Goal: Information Seeking & Learning: Learn about a topic

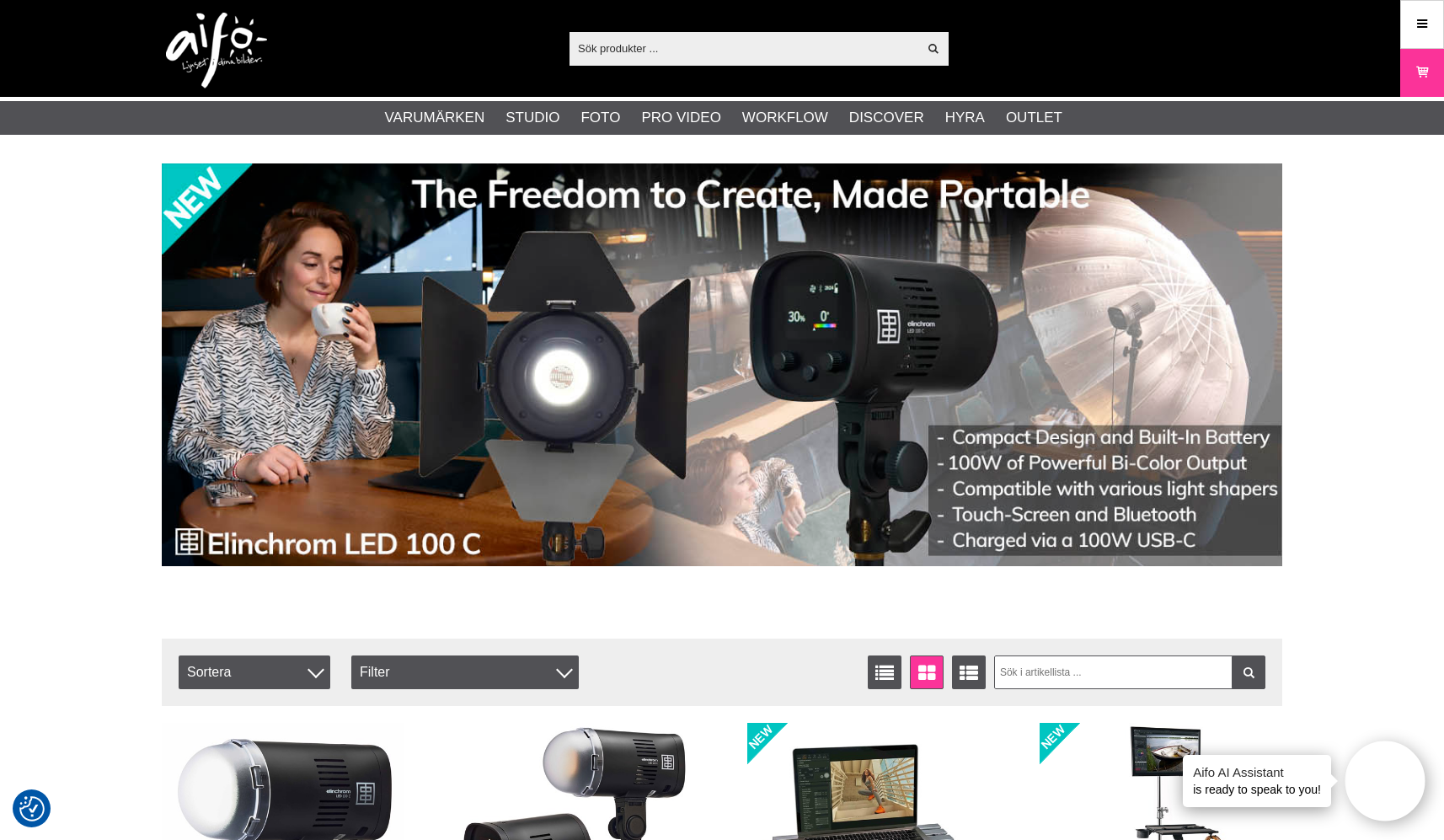
click at [640, 48] on input "text" at bounding box center [743, 48] width 348 height 25
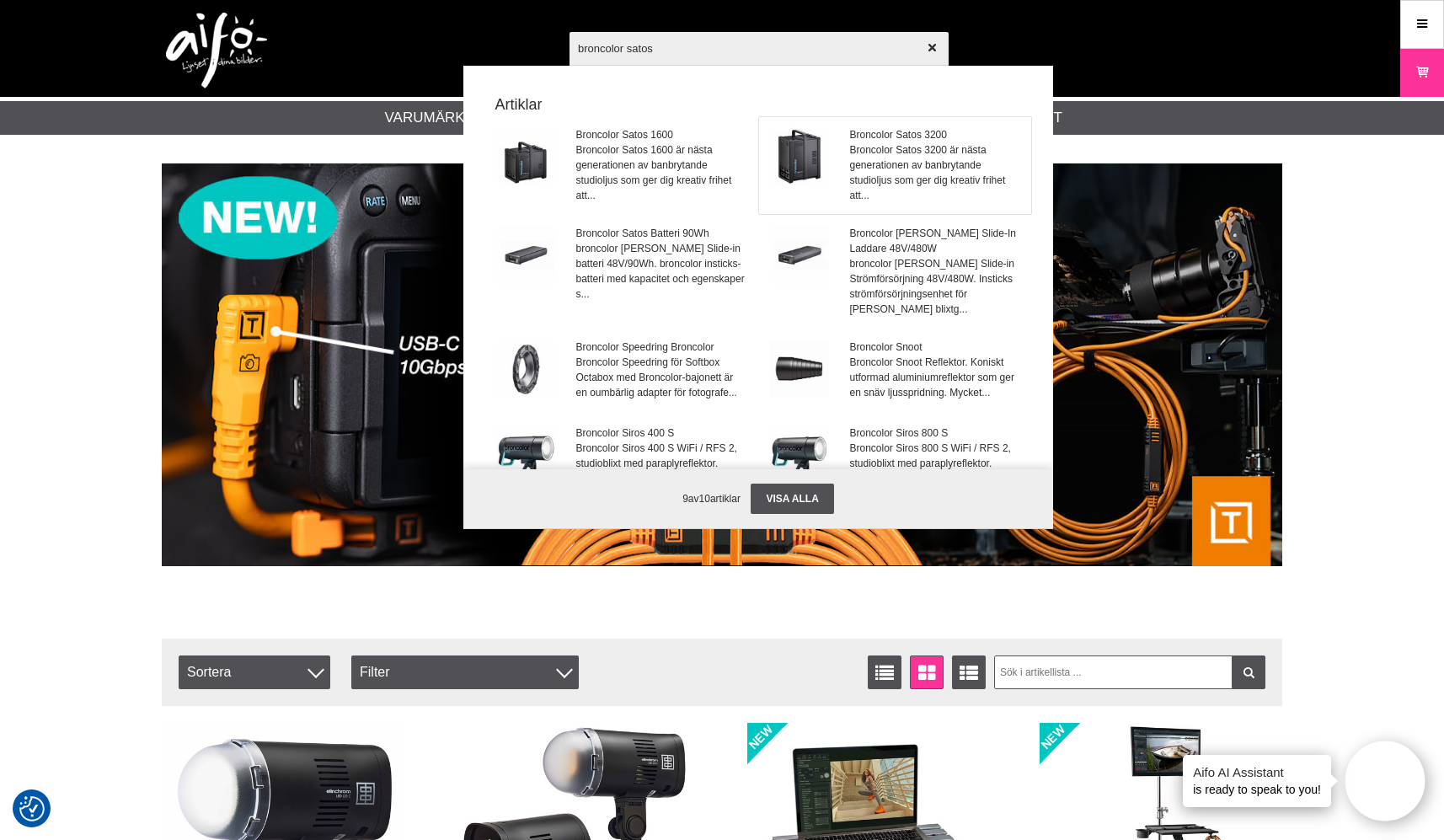
type input "broncolor satos"
click at [892, 147] on span "Broncolor Satos 3200 är nästa generationen av banbrytande studioljus som ger di…" at bounding box center [935, 173] width 171 height 61
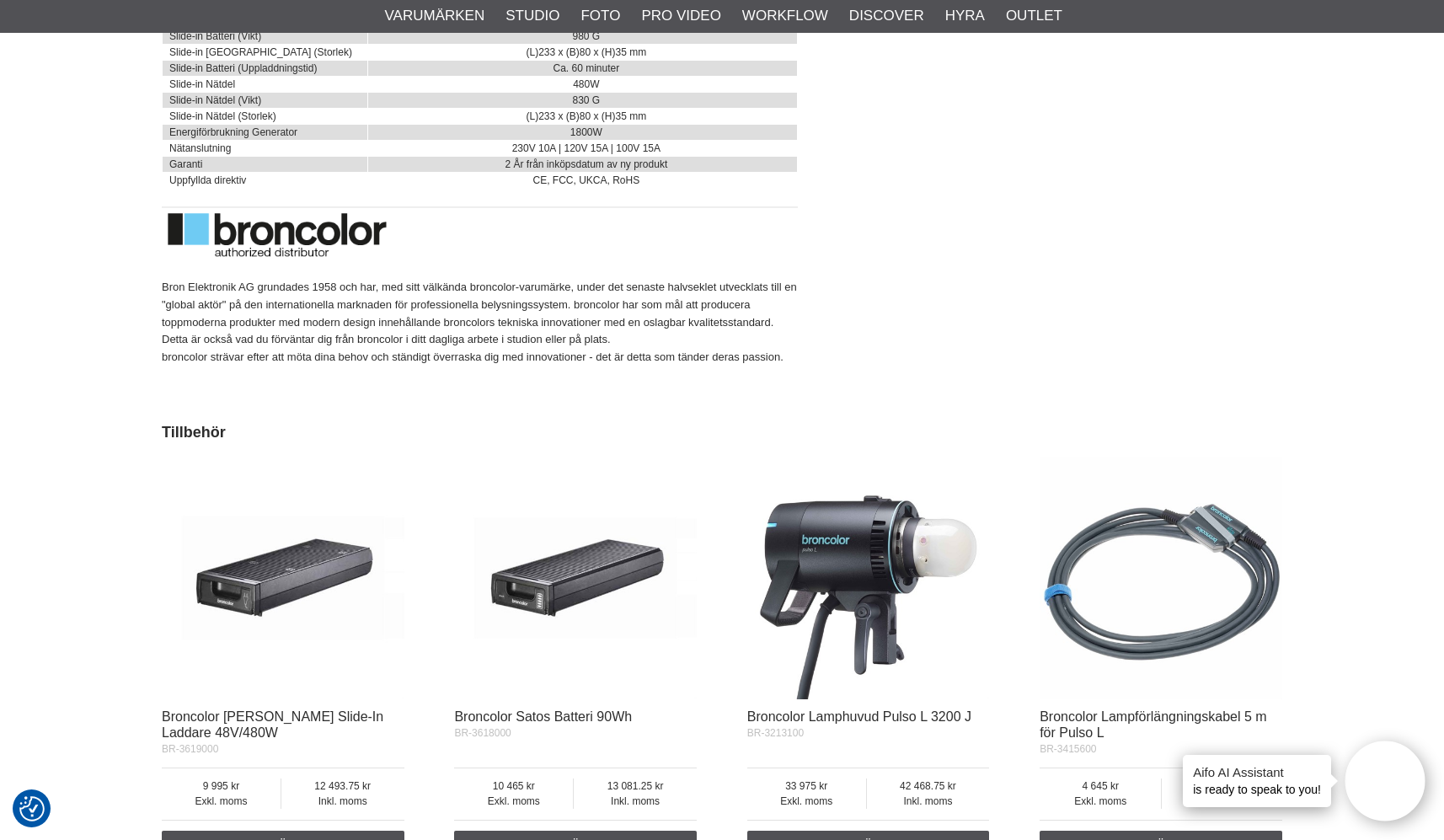
scroll to position [6220, 0]
click at [817, 499] on img at bounding box center [869, 579] width 243 height 243
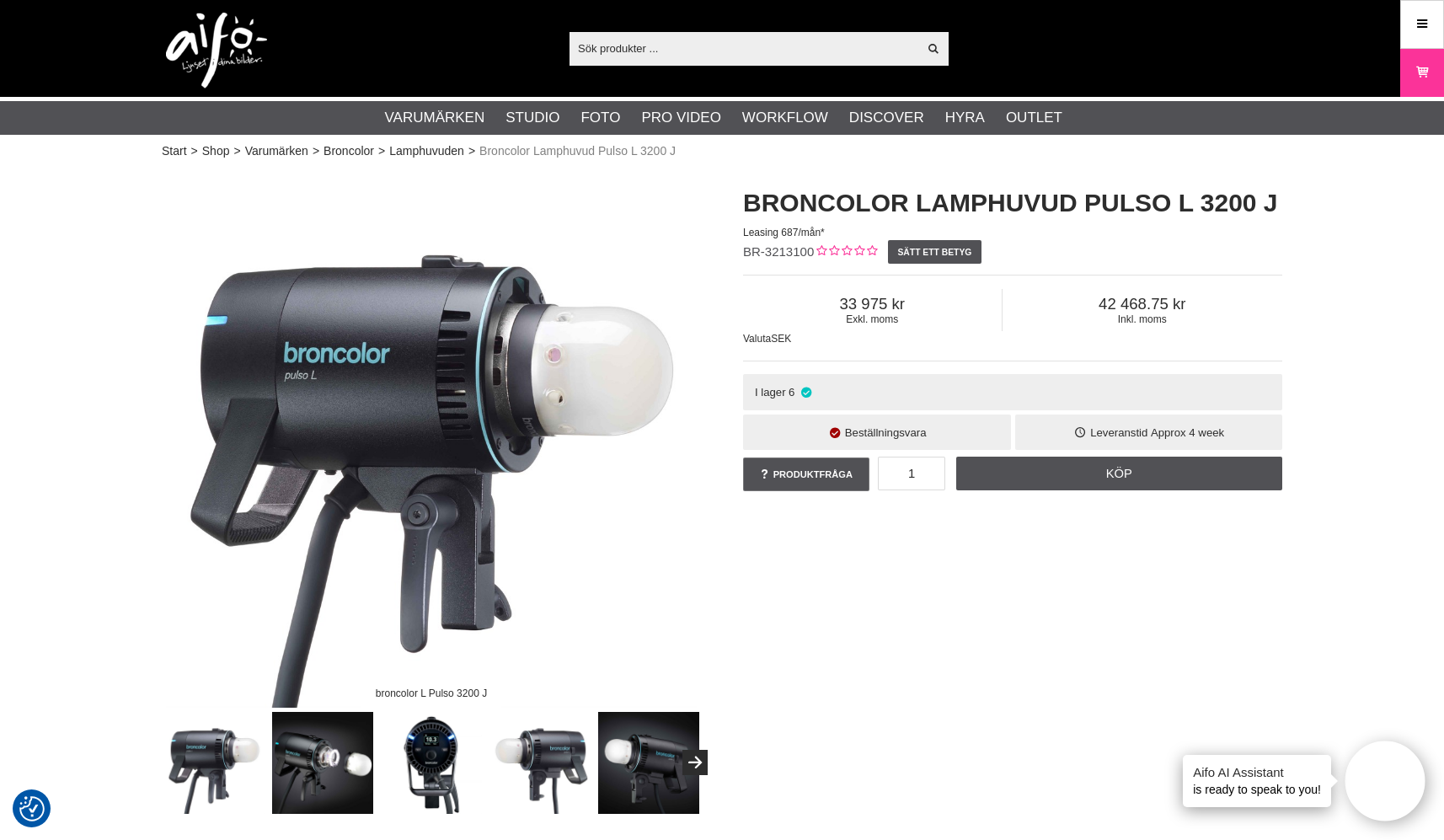
click at [669, 49] on input "text" at bounding box center [743, 48] width 348 height 25
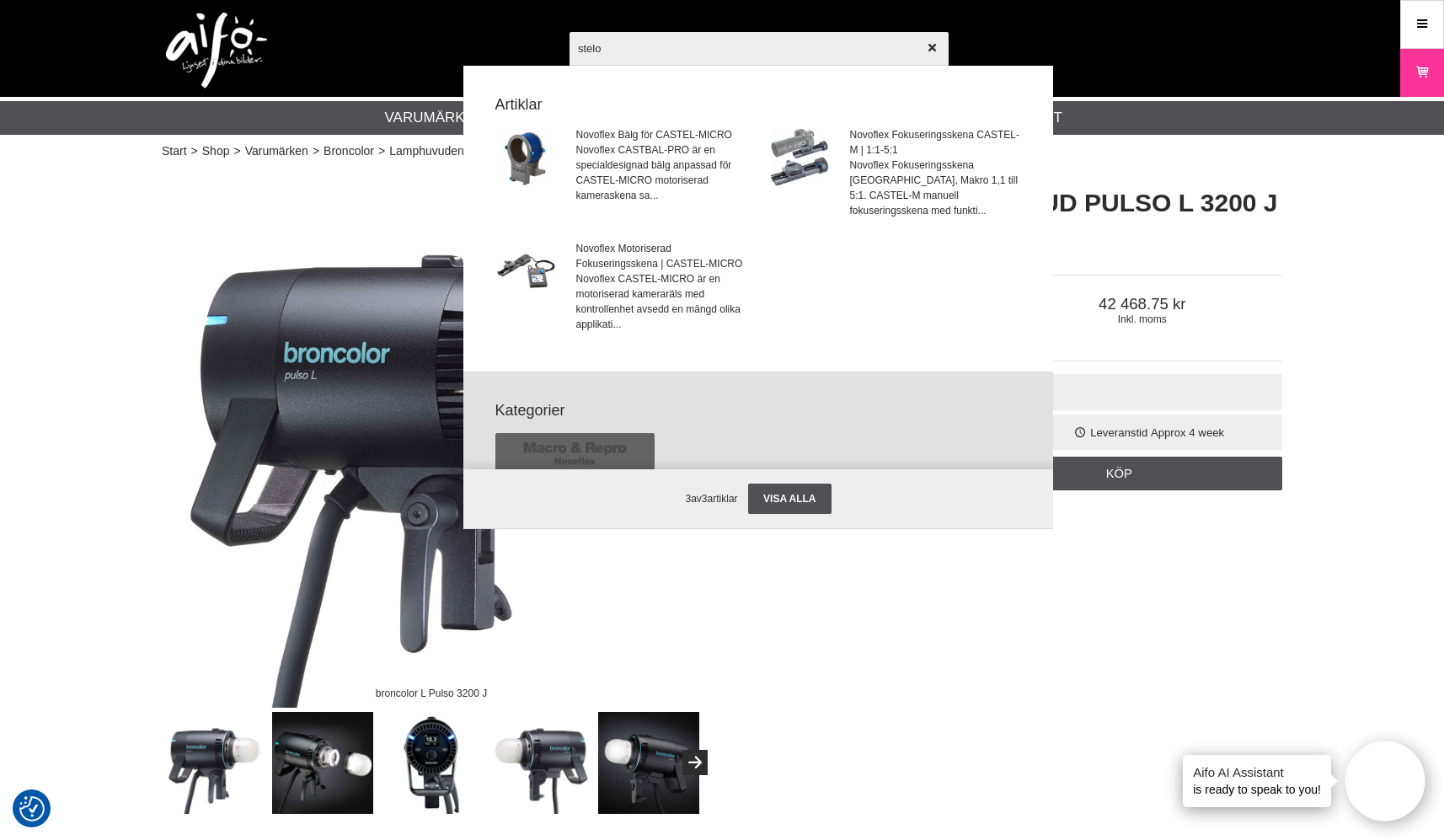
type input "stelos"
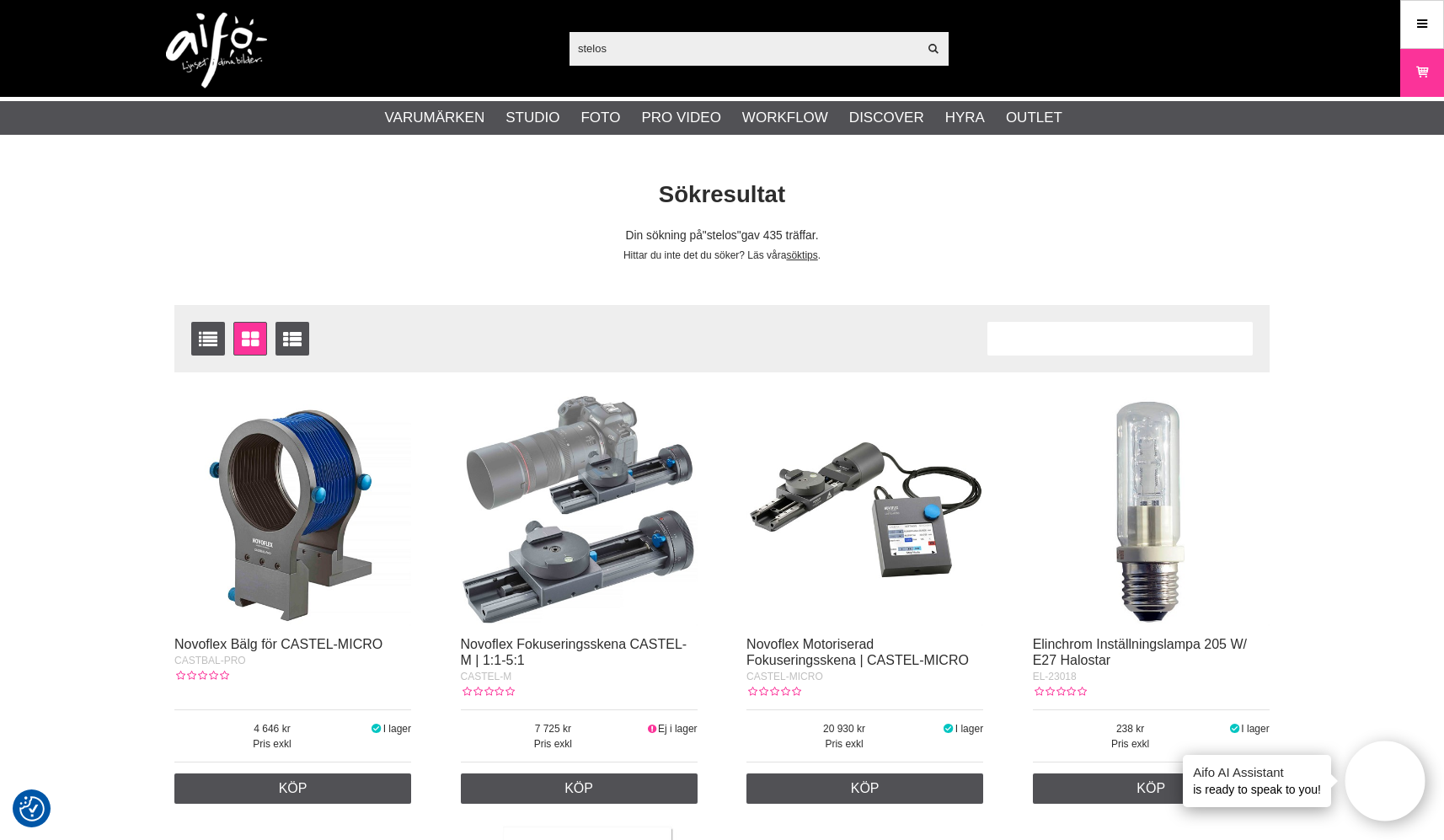
click at [628, 61] on input "stelos" at bounding box center [743, 48] width 348 height 25
drag, startPoint x: 626, startPoint y: 48, endPoint x: 532, endPoint y: 35, distance: 94.9
click at [532, 35] on div "stelos Visa alla Artiklar Kategorier av artiklar Din sökning på gav inga träffa…" at bounding box center [722, 48] width 1146 height 97
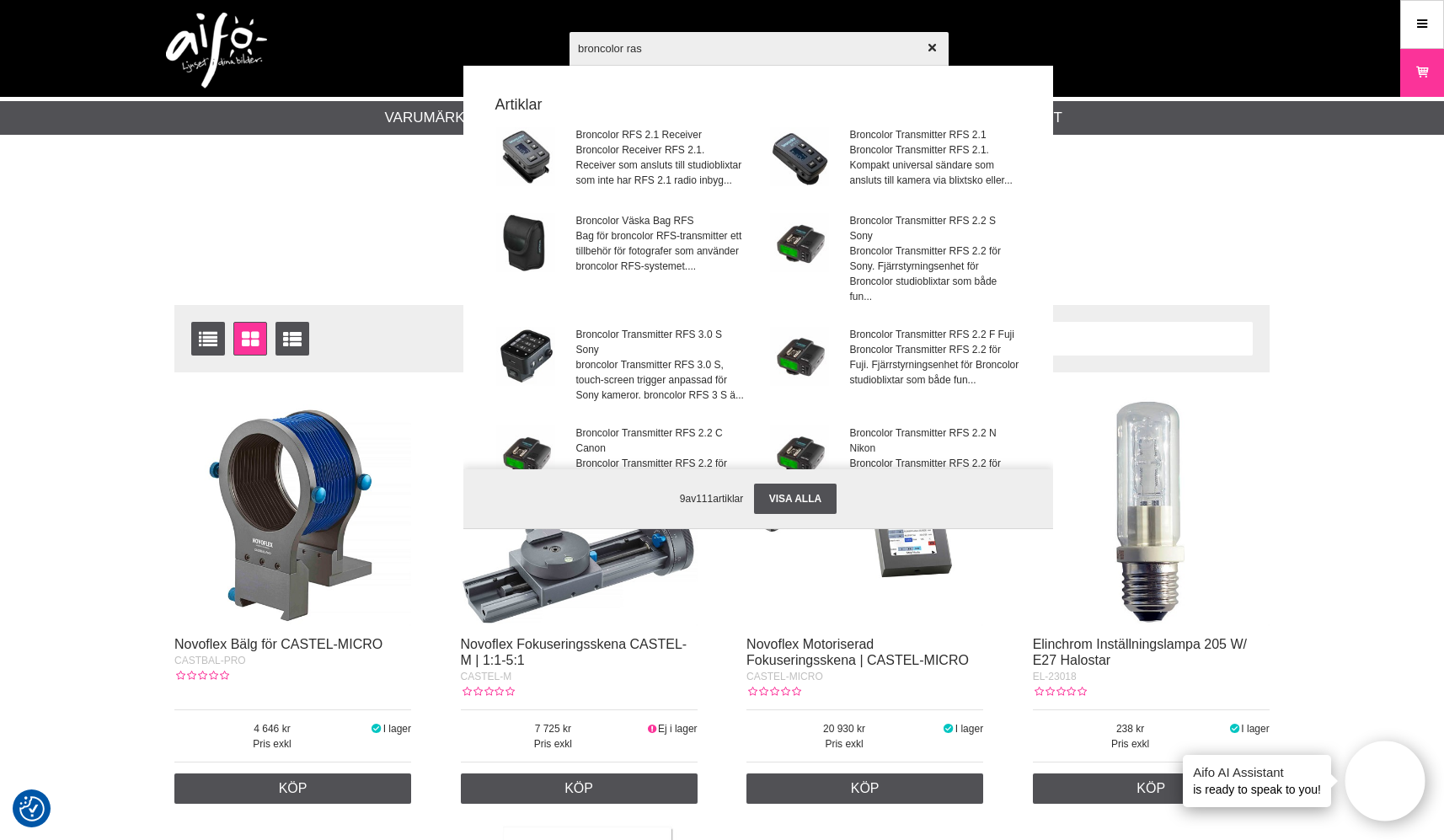
type input "broncolor ras"
drag, startPoint x: 532, startPoint y: 35, endPoint x: 807, endPoint y: 153, distance: 299.2
click at [807, 153] on img at bounding box center [800, 157] width 59 height 59
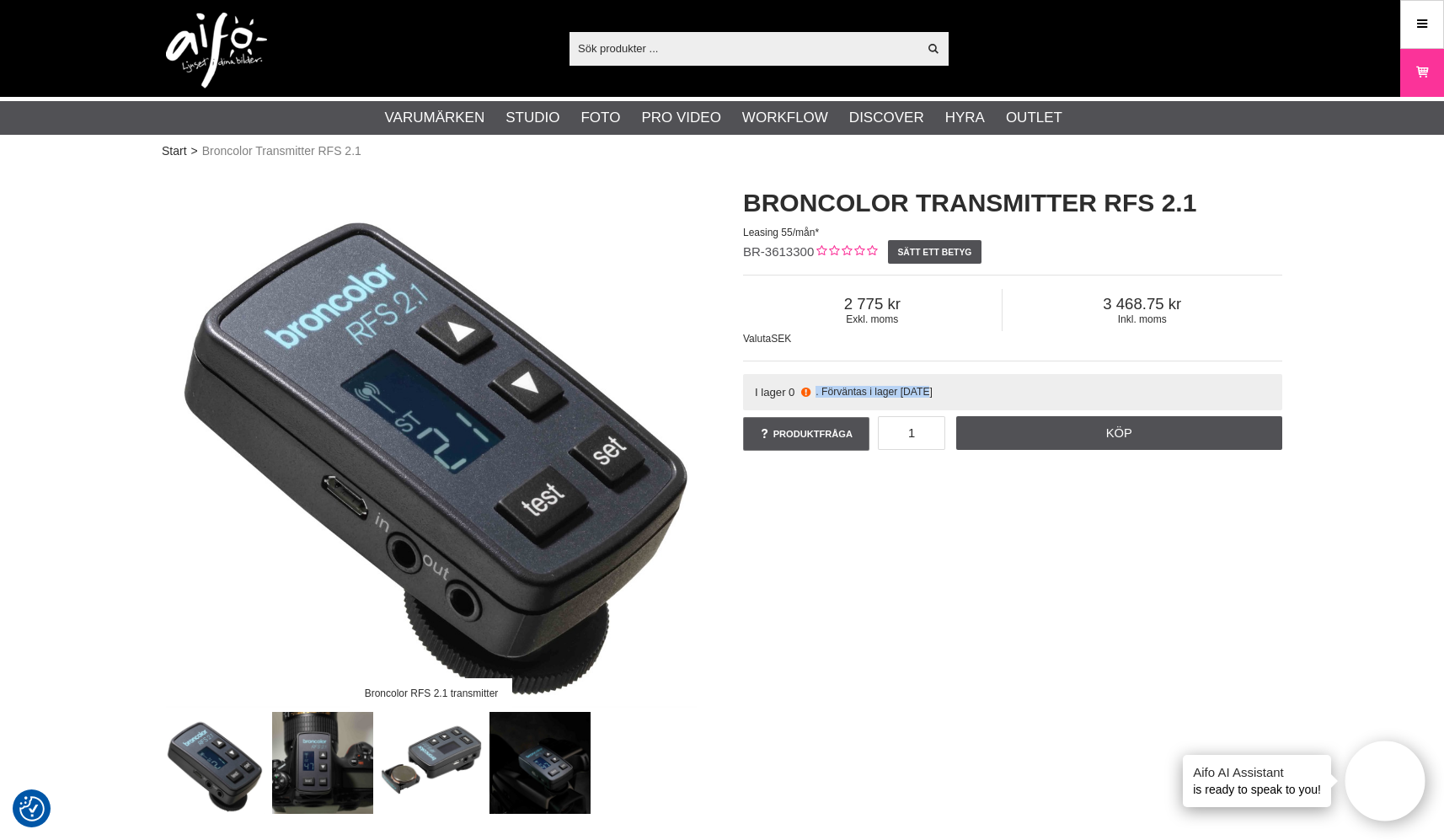
drag, startPoint x: 958, startPoint y: 385, endPoint x: 926, endPoint y: 389, distance: 32.2
click at [926, 389] on div "I lager 0 . Förväntas i lager [DATE]" at bounding box center [1013, 392] width 539 height 36
click at [933, 389] on span ". Förväntas i lager [DATE]" at bounding box center [874, 392] width 117 height 12
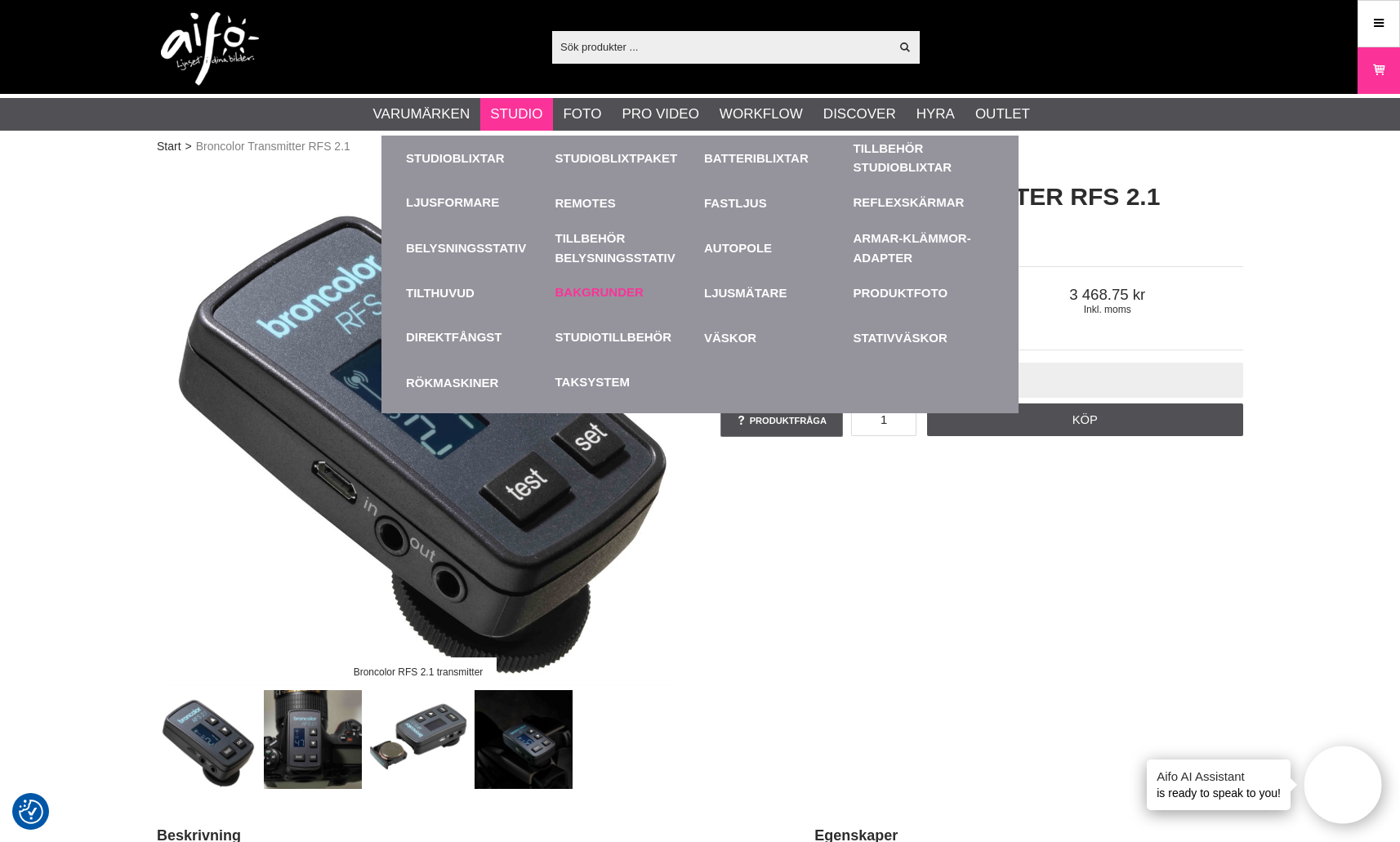
click at [653, 301] on div "Bakgrunder" at bounding box center [626, 292] width 141 height 45
